Goal: Information Seeking & Learning: Check status

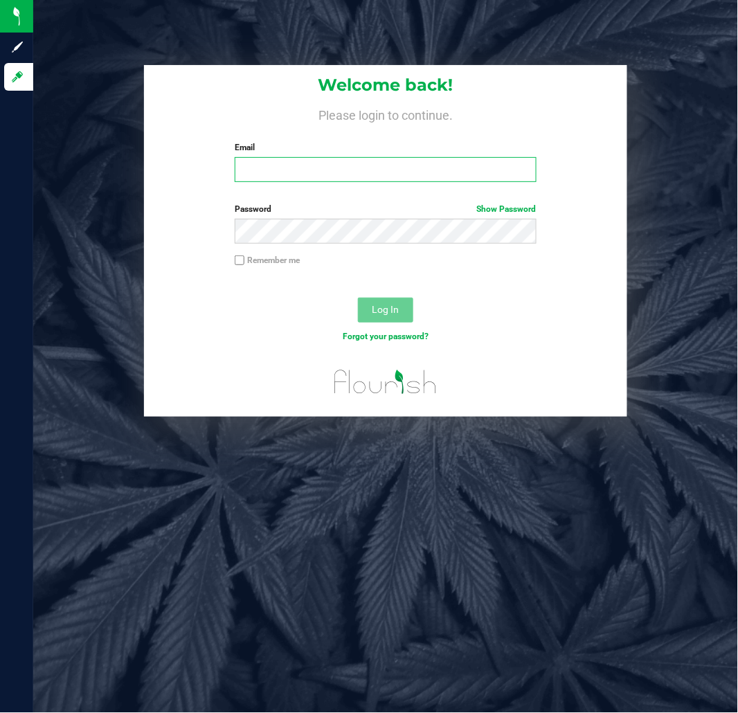
click at [414, 170] on input "Email" at bounding box center [386, 169] width 302 height 25
type input "[EMAIL_ADDRESS][DOMAIN_NAME]"
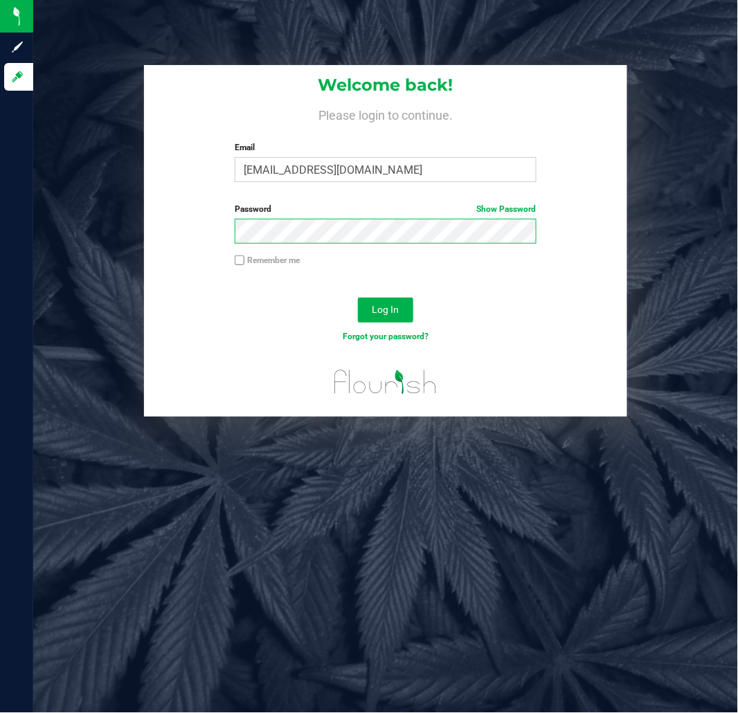
click at [358, 298] on button "Log In" at bounding box center [385, 310] width 55 height 25
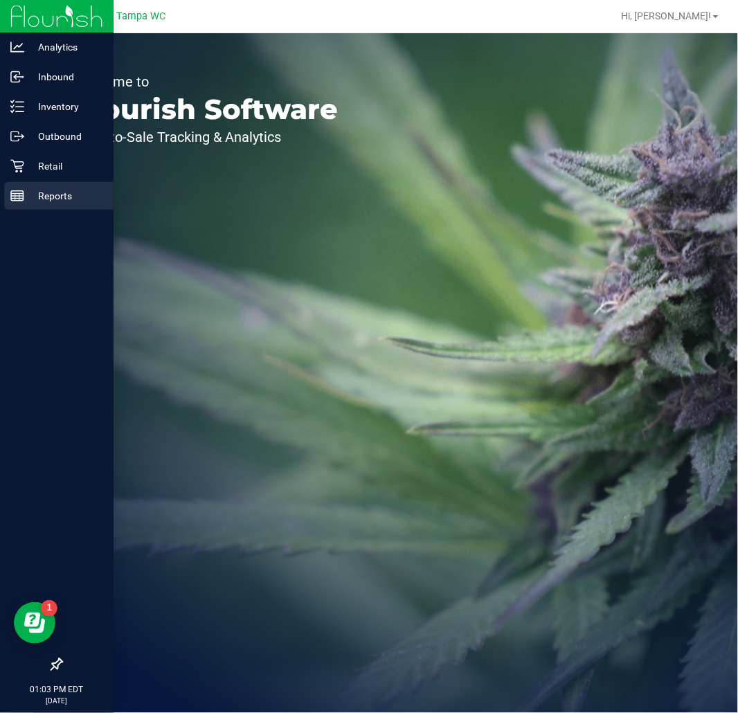
click at [17, 199] on icon at bounding box center [17, 196] width 14 height 14
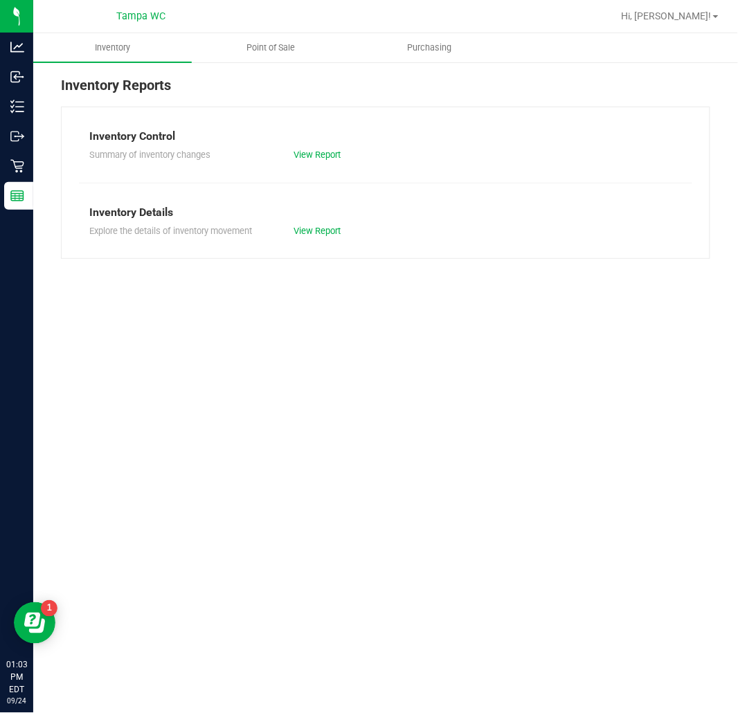
click at [259, 62] on ul "Inventory Point of Sale Purchasing" at bounding box center [402, 48] width 738 height 30
click at [263, 55] on uib-tab-heading "Point of Sale" at bounding box center [270, 48] width 157 height 28
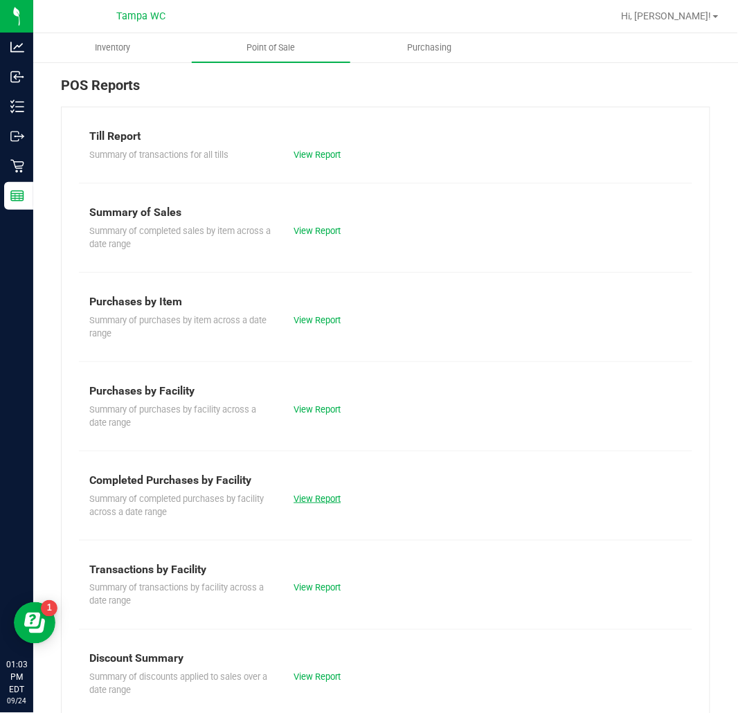
drag, startPoint x: 327, startPoint y: 513, endPoint x: 323, endPoint y: 494, distance: 19.7
click at [324, 503] on div "Summary of completed purchases by facility across a date range View Report" at bounding box center [385, 504] width 613 height 30
click at [323, 494] on link "View Report" at bounding box center [317, 499] width 47 height 10
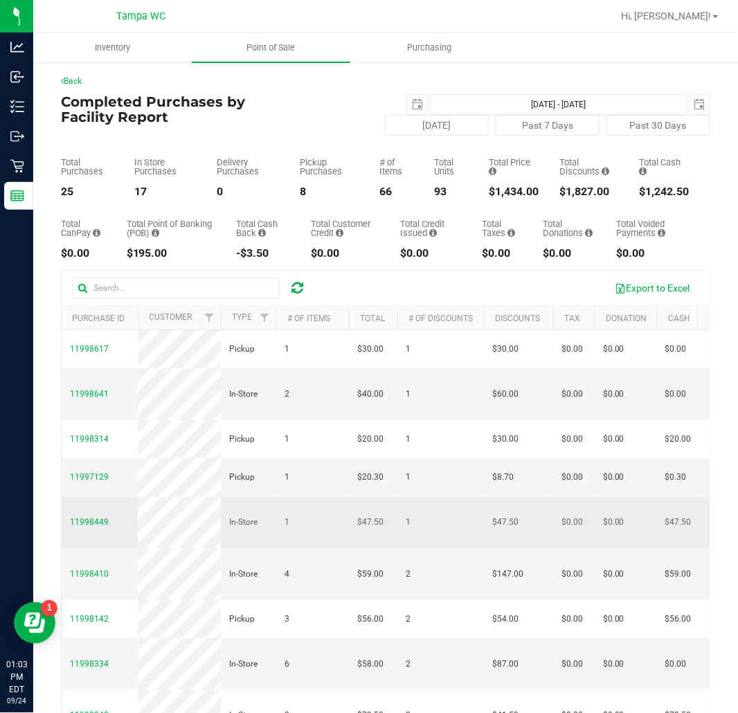
click at [374, 504] on td "$47.50" at bounding box center [373, 523] width 48 height 52
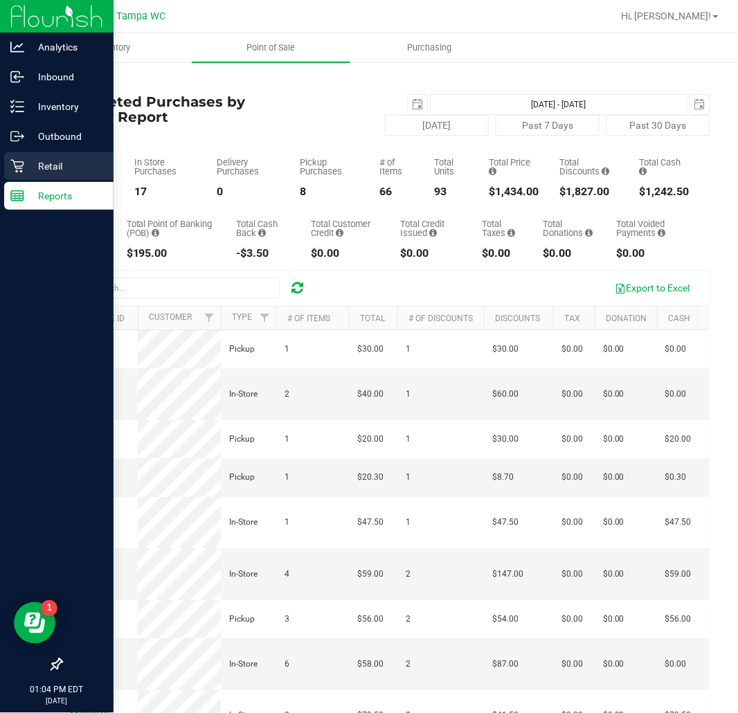
click at [12, 156] on div "Retail" at bounding box center [58, 166] width 109 height 28
